Goal: Task Accomplishment & Management: Manage account settings

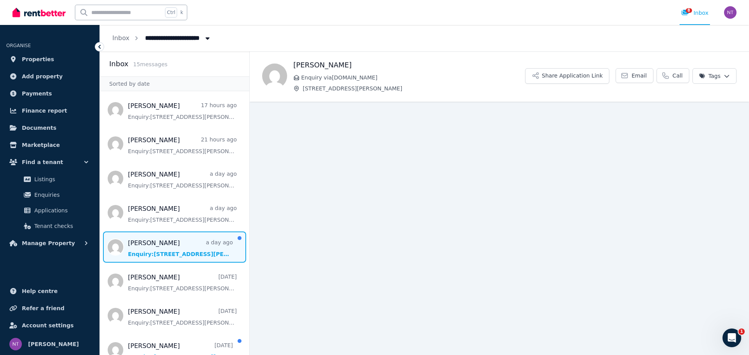
click at [190, 263] on span "Message list" at bounding box center [174, 247] width 149 height 31
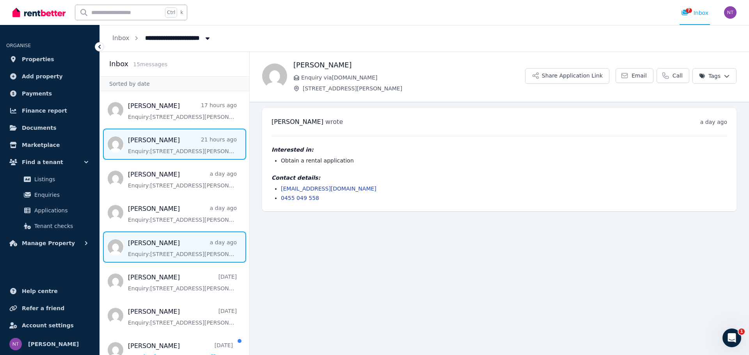
click at [183, 156] on span "Message list" at bounding box center [174, 144] width 149 height 31
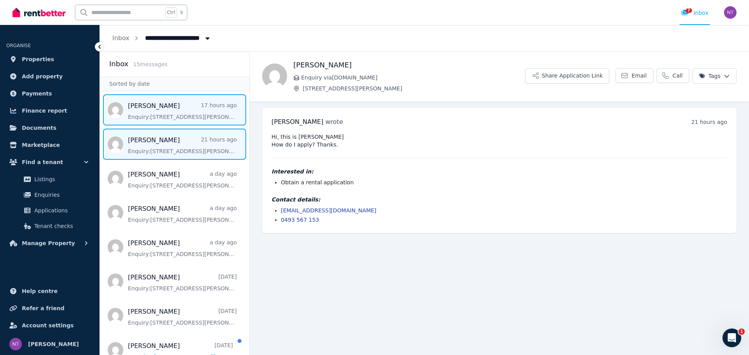
click at [170, 117] on span "Message list" at bounding box center [174, 109] width 149 height 31
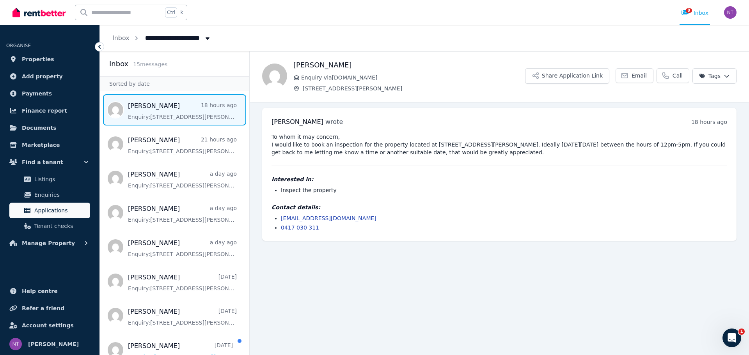
click at [52, 210] on span "Applications" at bounding box center [60, 210] width 53 height 9
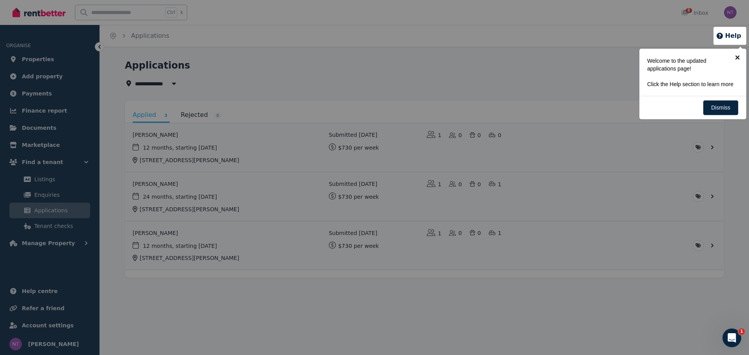
click at [737, 58] on link "×" at bounding box center [737, 58] width 18 height 18
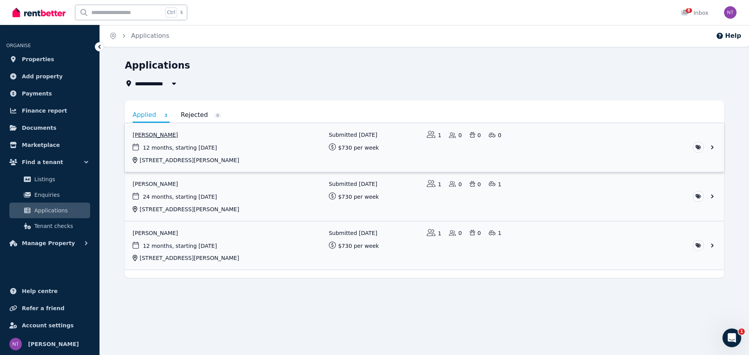
click at [193, 132] on link "View application: Veronika Pertseva" at bounding box center [424, 147] width 599 height 49
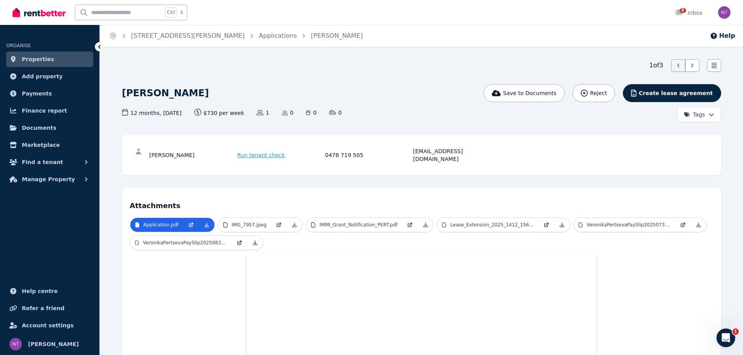
drag, startPoint x: 194, startPoint y: 151, endPoint x: 150, endPoint y: 149, distance: 44.5
click at [150, 149] on div "[PERSON_NAME]" at bounding box center [192, 155] width 86 height 16
click at [246, 222] on p "IMG_7957.jpeg" at bounding box center [249, 225] width 35 height 6
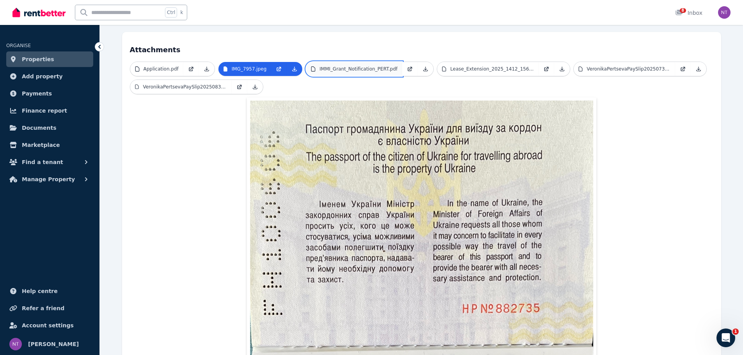
click at [361, 65] on link "IMMI_Grant_Notification_PERT.pdf" at bounding box center [354, 69] width 96 height 14
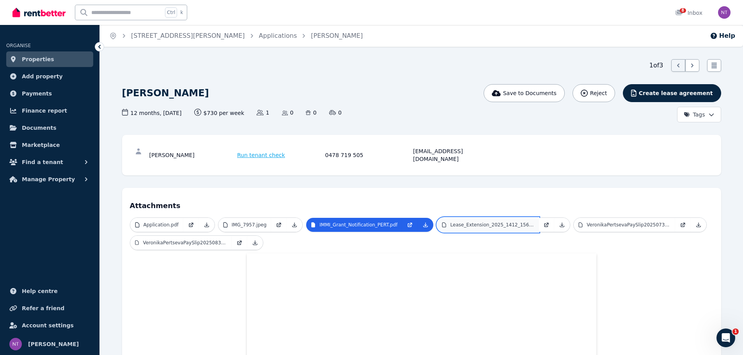
click at [465, 222] on p "Lease_Extension_2025_1412_156.pdf" at bounding box center [492, 225] width 84 height 6
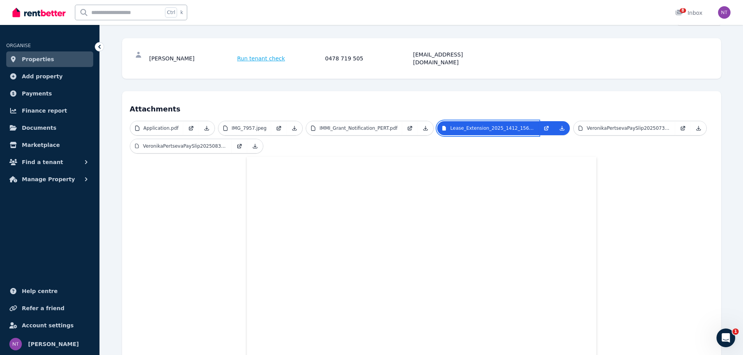
scroll to position [78, 0]
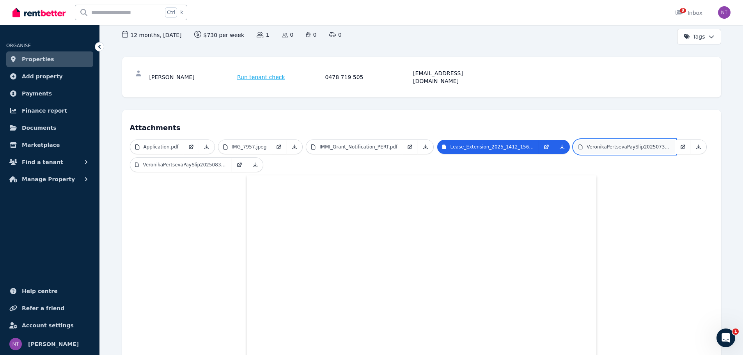
click at [597, 142] on link "VeronikaPertsevaPaySlip20250731.pdf" at bounding box center [623, 147] width 101 height 14
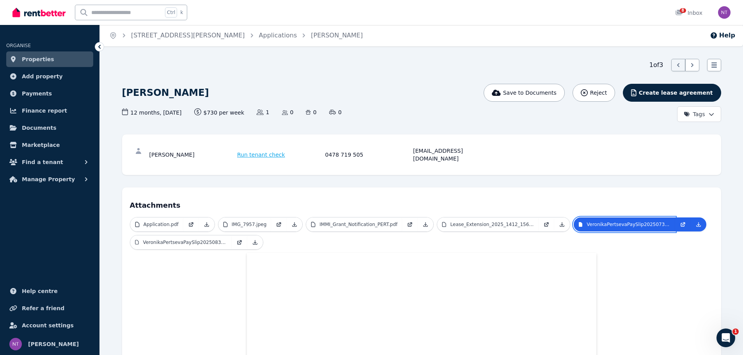
scroll to position [0, 0]
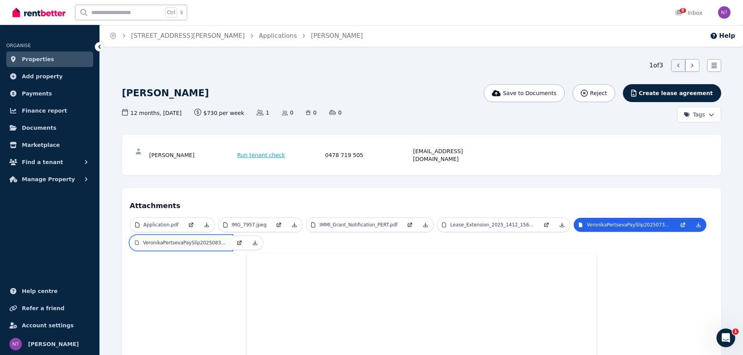
click at [160, 240] on p "VeronikaPertsevaPaySlip20250831.pdf" at bounding box center [185, 243] width 84 height 6
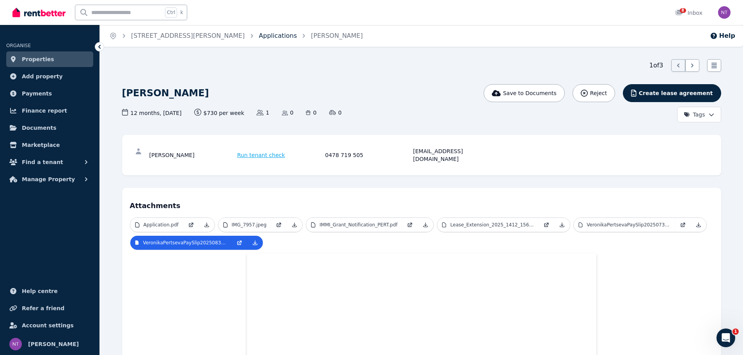
click at [259, 36] on link "Applications" at bounding box center [278, 35] width 38 height 7
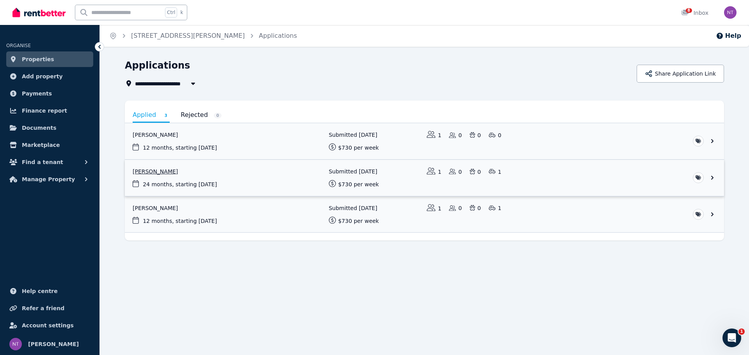
click at [176, 179] on link "View application: Artem Gazimov" at bounding box center [424, 178] width 599 height 36
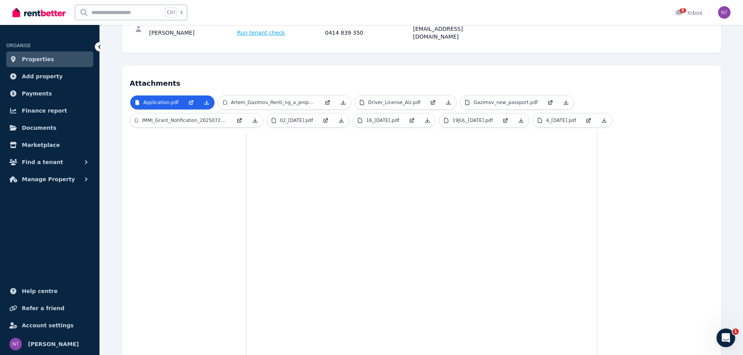
scroll to position [156, 0]
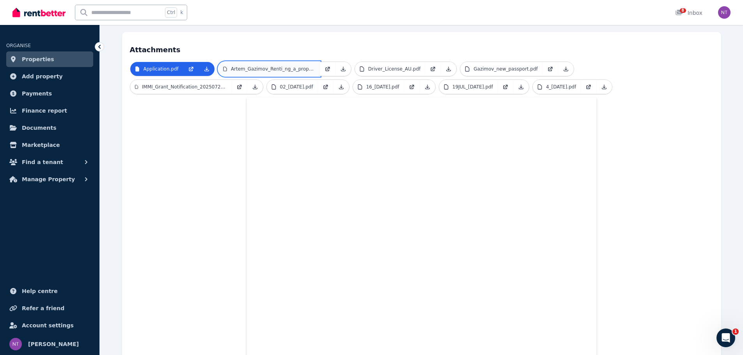
click at [283, 66] on p "Artem_Gazimov_Renti_ng_a_property.pdf" at bounding box center [273, 69] width 84 height 6
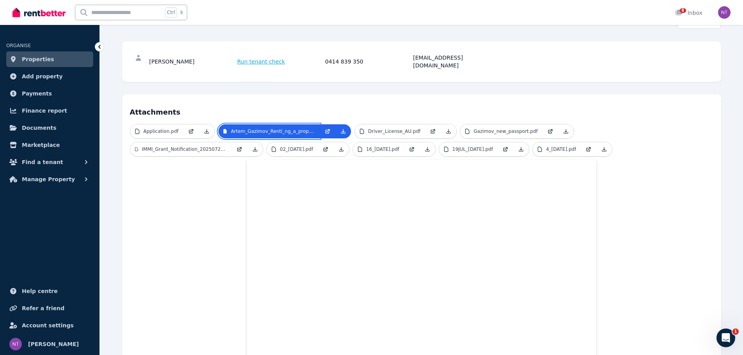
scroll to position [93, 0]
click at [391, 129] on p "Driver_License_AU.pdf" at bounding box center [394, 132] width 52 height 6
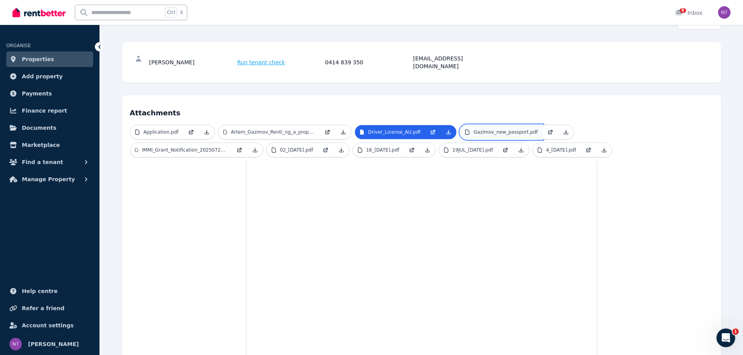
click at [473, 129] on p "Gazimov_new_passport.pdf" at bounding box center [505, 132] width 64 height 6
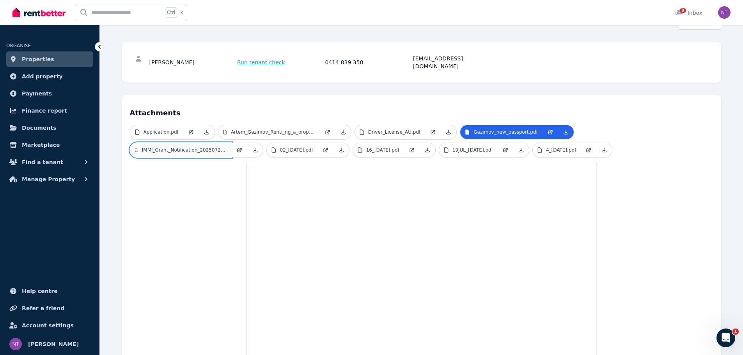
click at [232, 143] on link "IMMI_Grant_Notification_20250725_171500.pdf" at bounding box center [180, 150] width 101 height 14
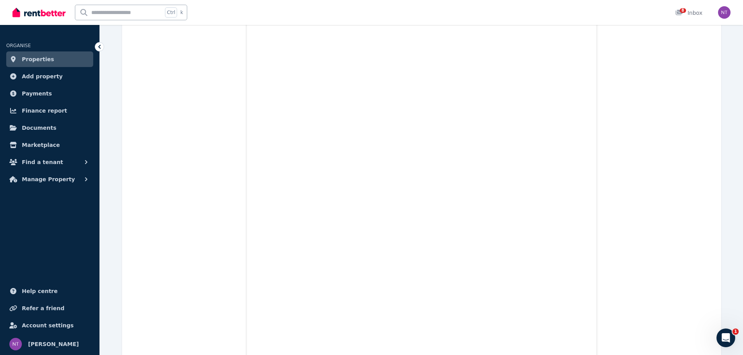
scroll to position [0, 0]
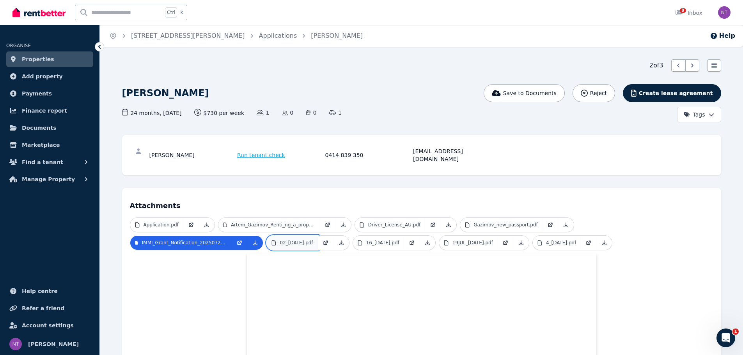
click at [280, 240] on p "02_[DATE].pdf" at bounding box center [296, 243] width 33 height 6
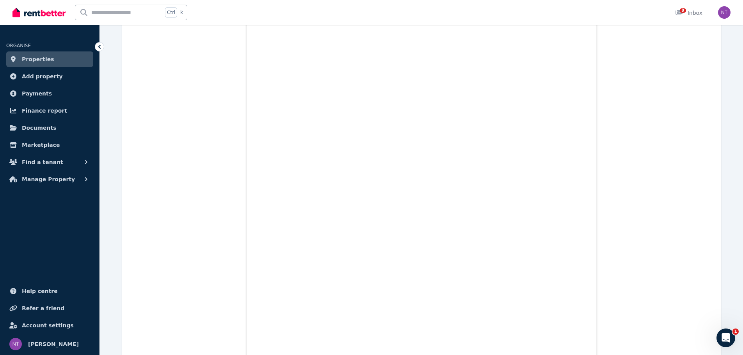
scroll to position [11, 0]
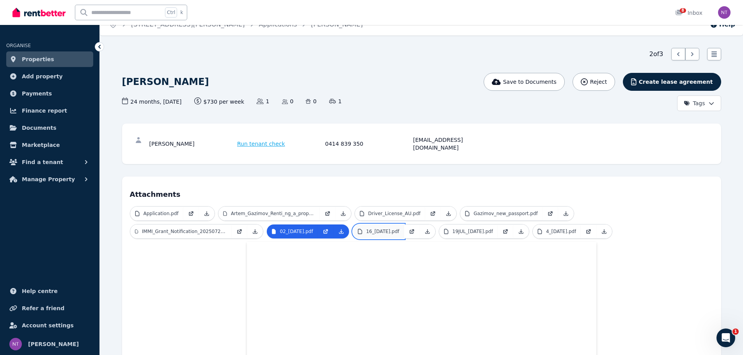
click at [353, 225] on link "16_[DATE].pdf" at bounding box center [378, 232] width 51 height 14
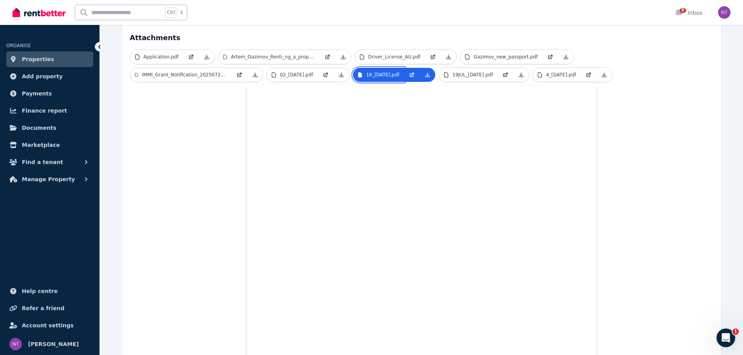
scroll to position [167, 0]
click at [439, 71] on link "19JUL_[DATE].pdf" at bounding box center [468, 76] width 58 height 14
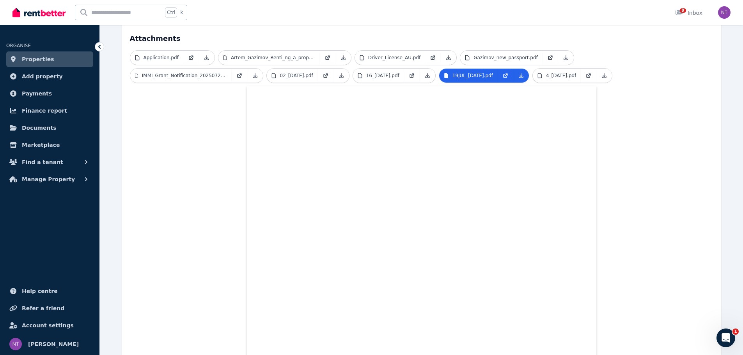
click at [532, 68] on span "4_[DATE].pdf" at bounding box center [572, 75] width 80 height 15
click at [546, 73] on p "4_[DATE].pdf" at bounding box center [561, 76] width 30 height 6
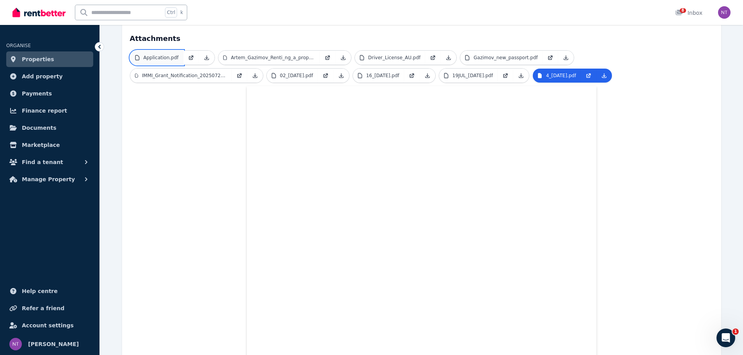
click at [161, 55] on p "Application.pdf" at bounding box center [160, 58] width 35 height 6
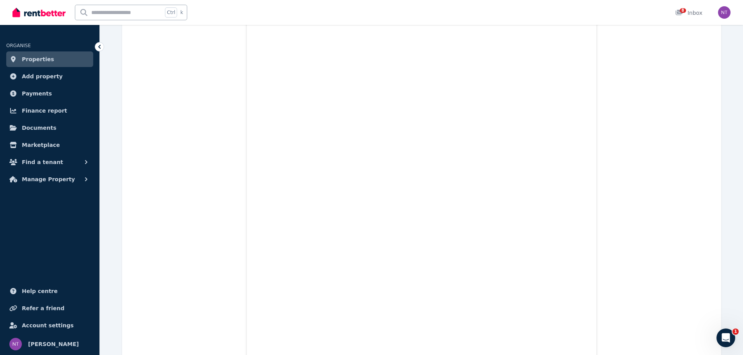
scroll to position [0, 0]
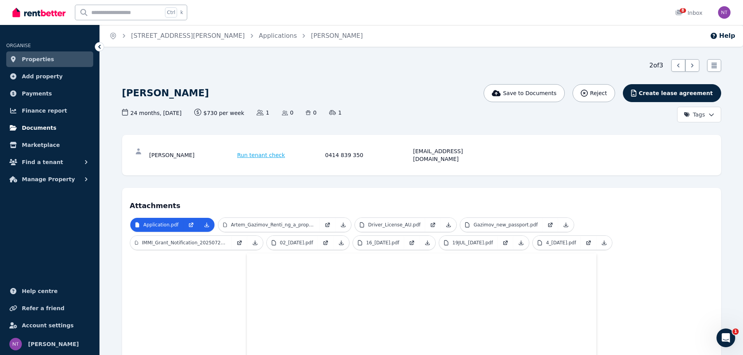
click at [61, 126] on link "Documents" at bounding box center [49, 128] width 87 height 16
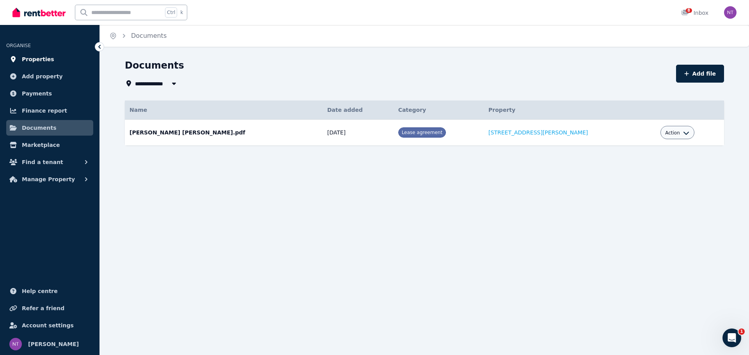
click at [38, 56] on span "Properties" at bounding box center [38, 59] width 32 height 9
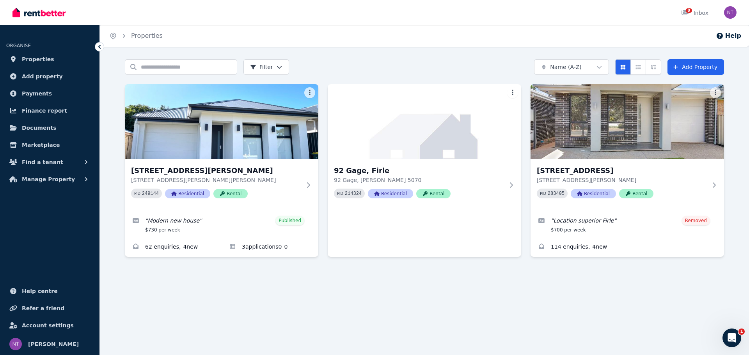
click at [248, 143] on img at bounding box center [221, 121] width 193 height 75
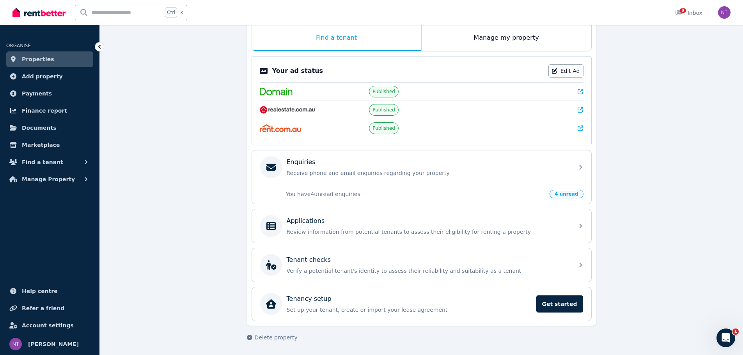
scroll to position [129, 0]
click at [348, 222] on div "Applications" at bounding box center [428, 220] width 282 height 9
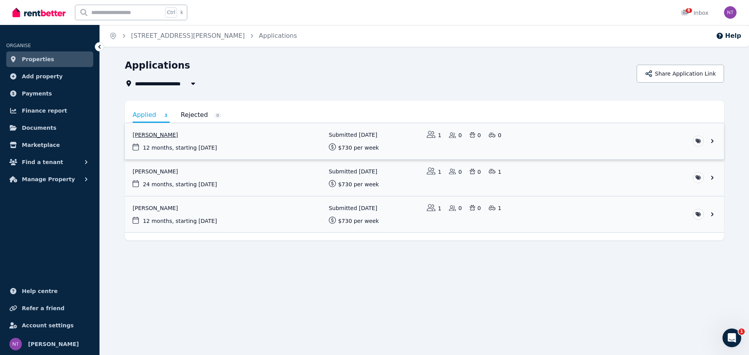
click at [289, 150] on link "View application: Veronika Pertseva" at bounding box center [424, 141] width 599 height 36
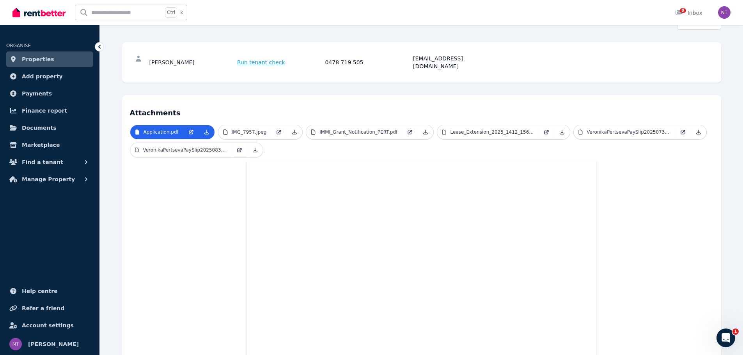
scroll to position [117, 0]
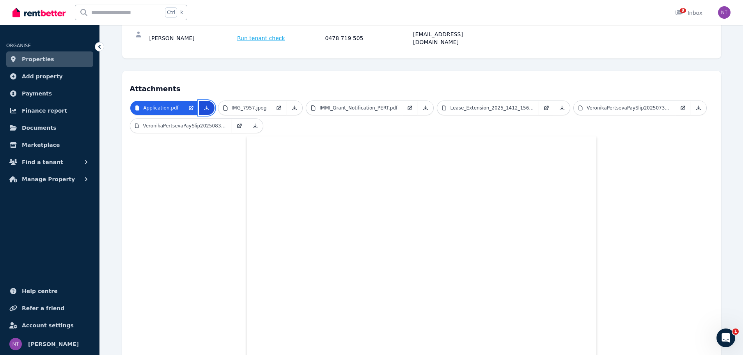
click at [204, 106] on icon at bounding box center [206, 108] width 4 height 4
click at [423, 106] on icon at bounding box center [425, 108] width 4 height 4
click at [690, 102] on link at bounding box center [698, 108] width 16 height 14
click at [450, 105] on p "Lease_Extension_2025_1412_156.pdf" at bounding box center [492, 108] width 84 height 6
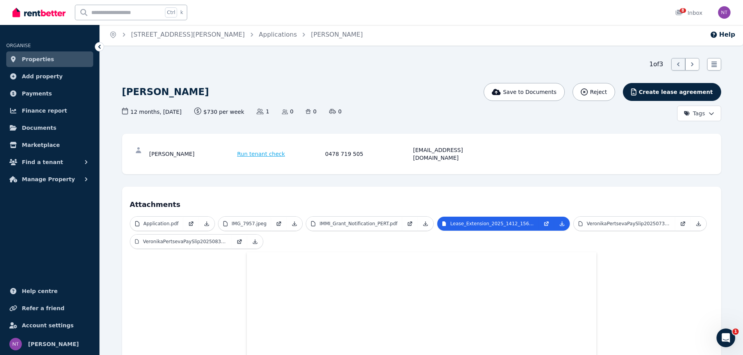
scroll to position [0, 0]
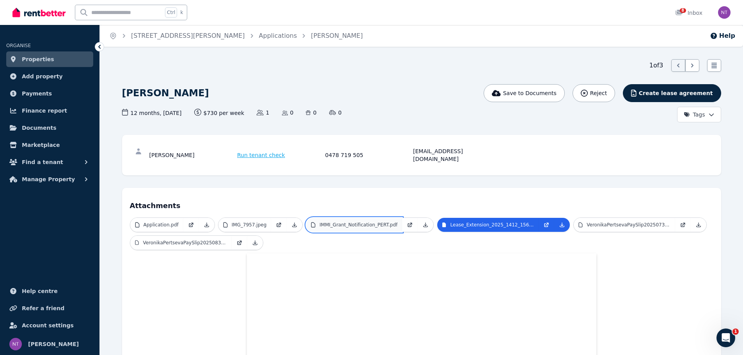
click at [341, 222] on p "IMMI_Grant_Notification_PERT.pdf" at bounding box center [358, 225] width 78 height 6
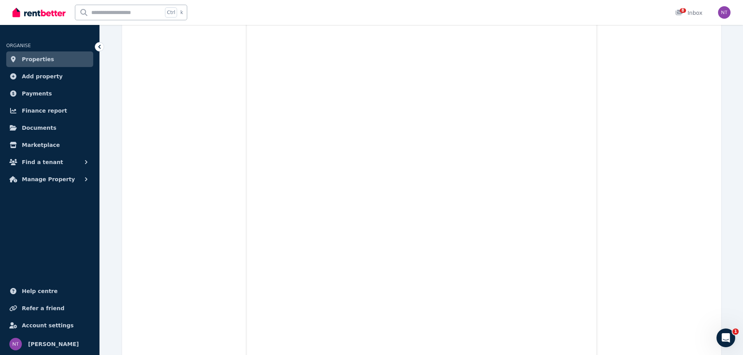
scroll to position [273, 0]
